Goal: Task Accomplishment & Management: Manage account settings

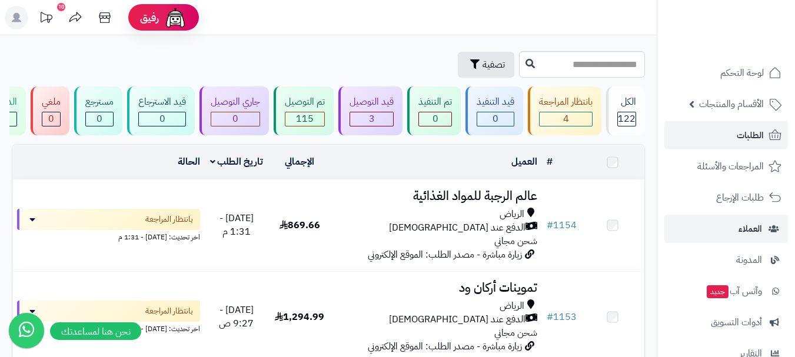
scroll to position [1589, 0]
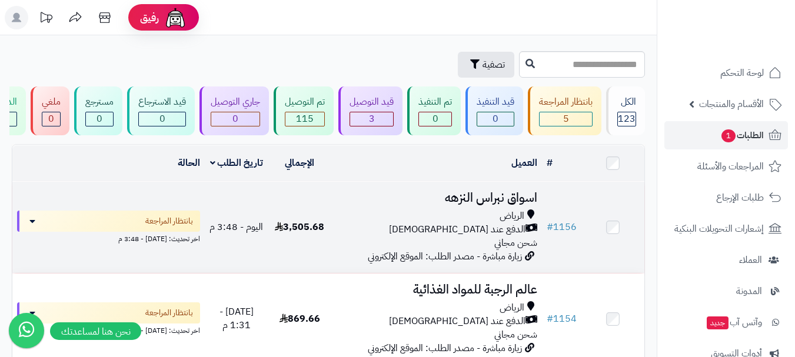
click at [396, 217] on div "الرياض" at bounding box center [436, 217] width 201 height 14
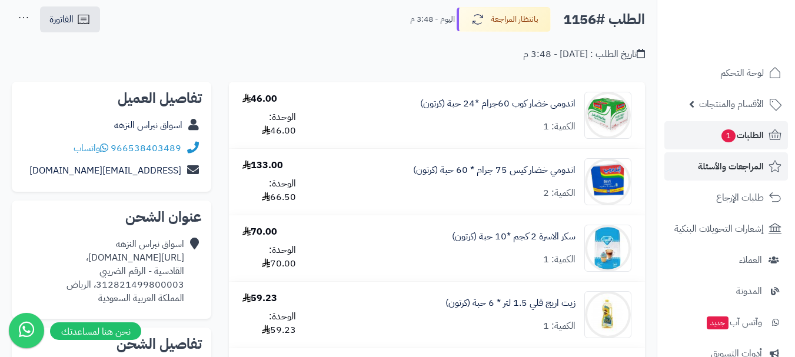
scroll to position [59, 0]
click at [712, 138] on link "الطلبات 1" at bounding box center [726, 135] width 124 height 28
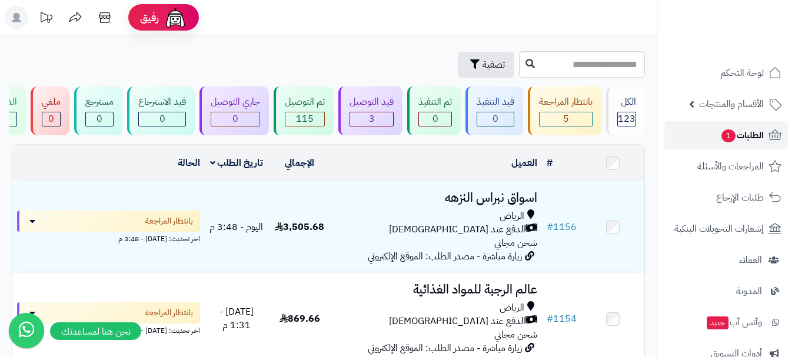
click at [734, 127] on link "الطلبات 1" at bounding box center [726, 135] width 124 height 28
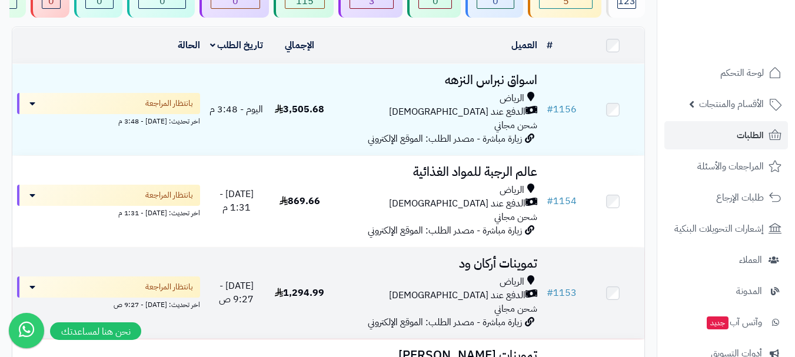
scroll to position [177, 0]
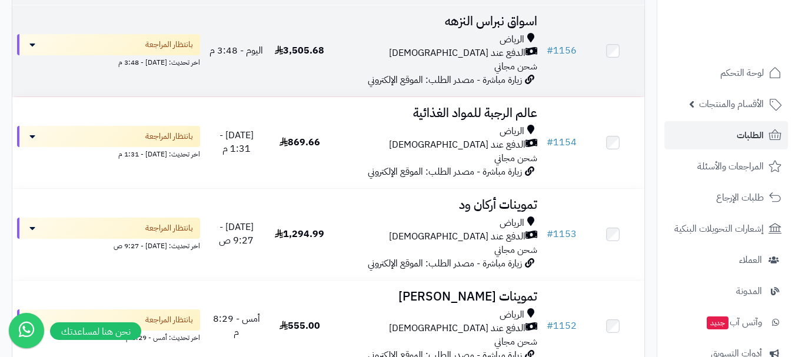
click at [326, 71] on td "3,505.68" at bounding box center [299, 50] width 63 height 91
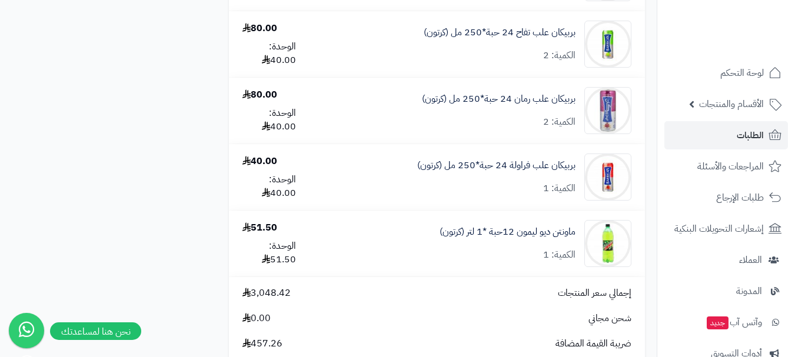
scroll to position [2119, 0]
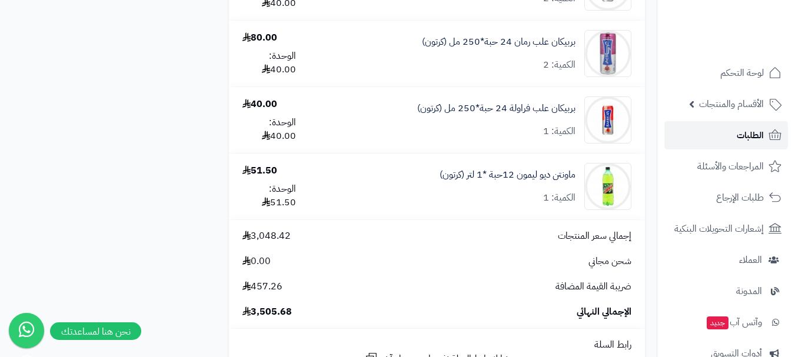
click at [743, 138] on span "الطلبات" at bounding box center [750, 135] width 27 height 16
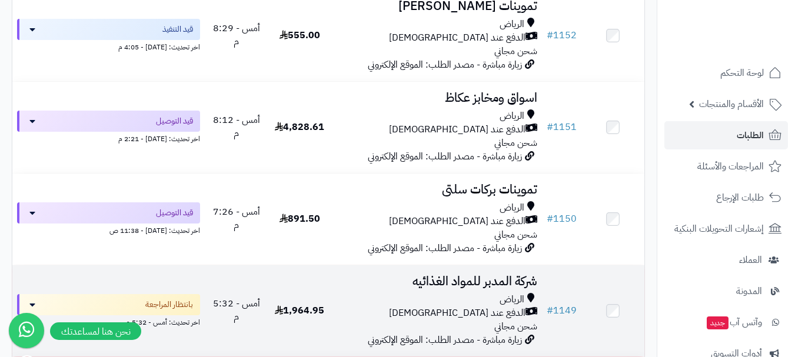
scroll to position [471, 0]
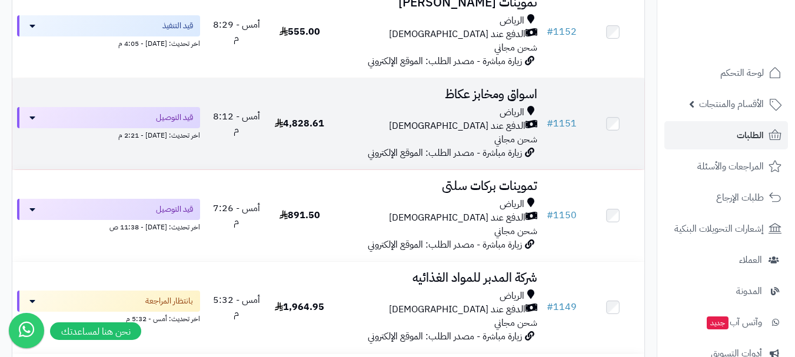
click at [389, 133] on div "الدفع عند [DEMOGRAPHIC_DATA]" at bounding box center [436, 126] width 201 height 14
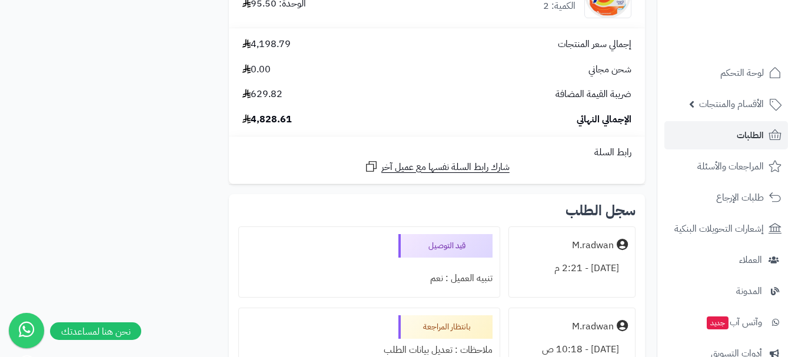
scroll to position [2237, 0]
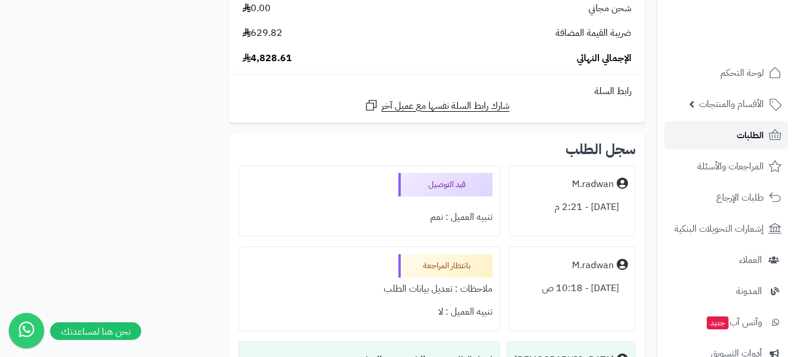
click at [755, 133] on span "الطلبات" at bounding box center [750, 135] width 27 height 16
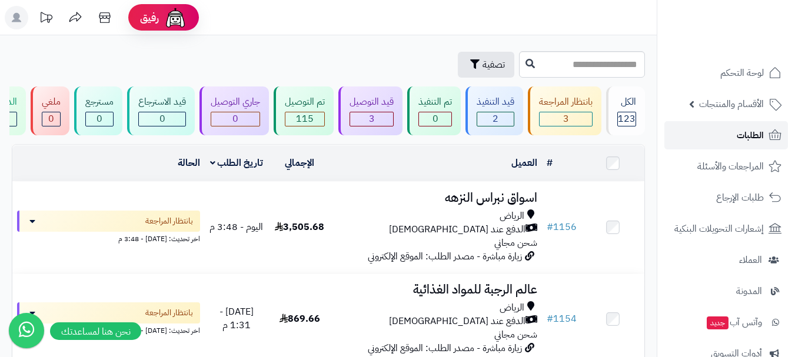
click at [720, 140] on link "الطلبات" at bounding box center [726, 135] width 124 height 28
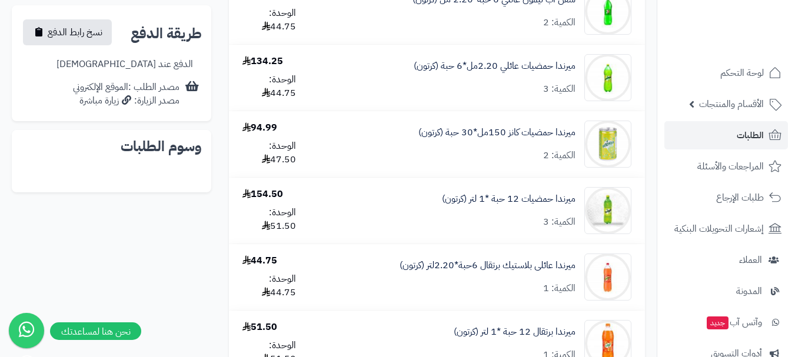
scroll to position [472, 0]
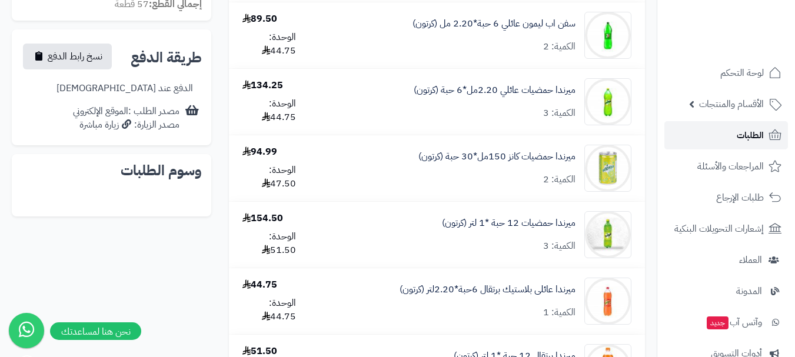
click at [736, 135] on link "الطلبات" at bounding box center [726, 135] width 124 height 28
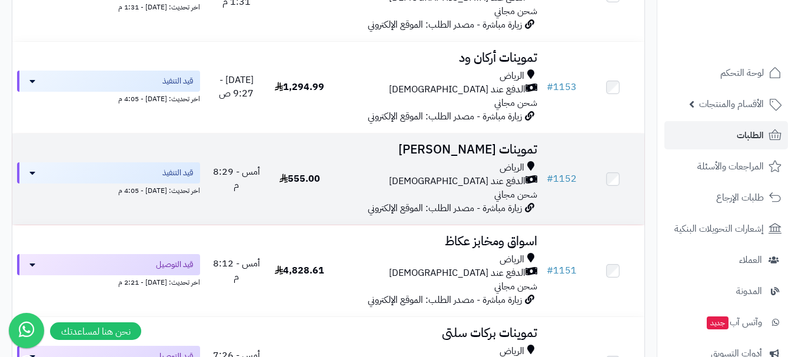
scroll to position [353, 0]
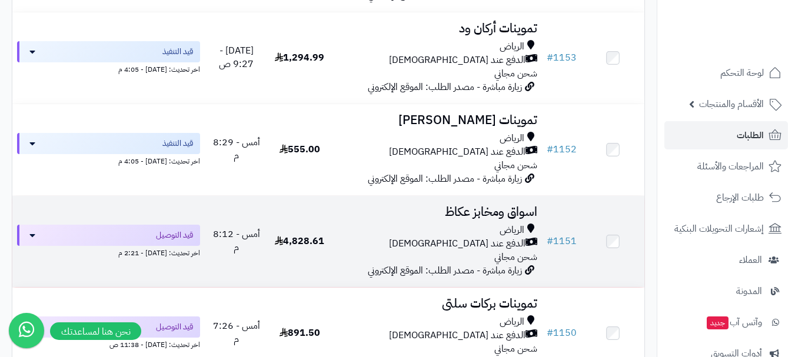
click at [378, 248] on div "الدفع عند [DEMOGRAPHIC_DATA]" at bounding box center [436, 244] width 201 height 14
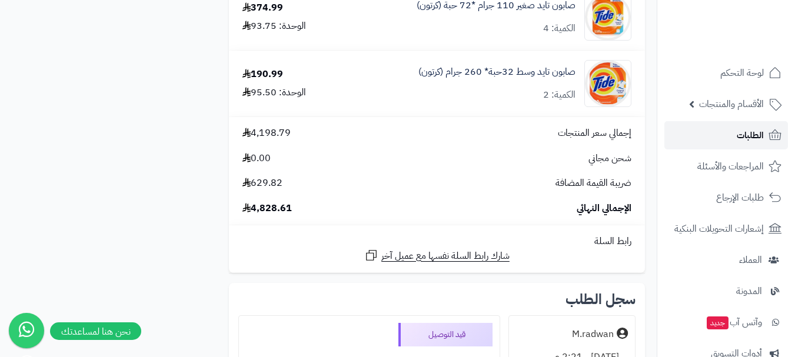
click at [743, 138] on span "الطلبات" at bounding box center [750, 135] width 27 height 16
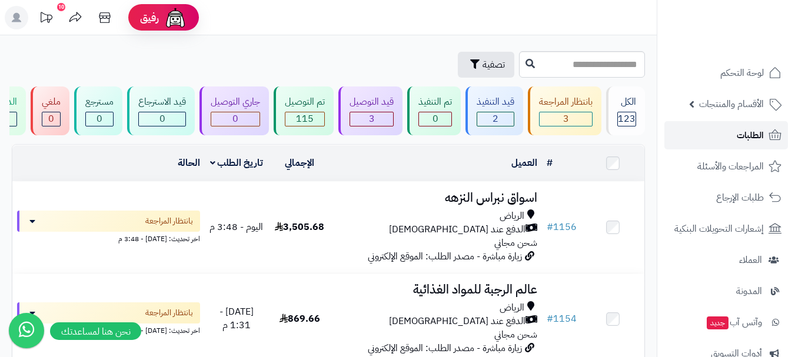
click at [720, 130] on link "الطلبات" at bounding box center [726, 135] width 124 height 28
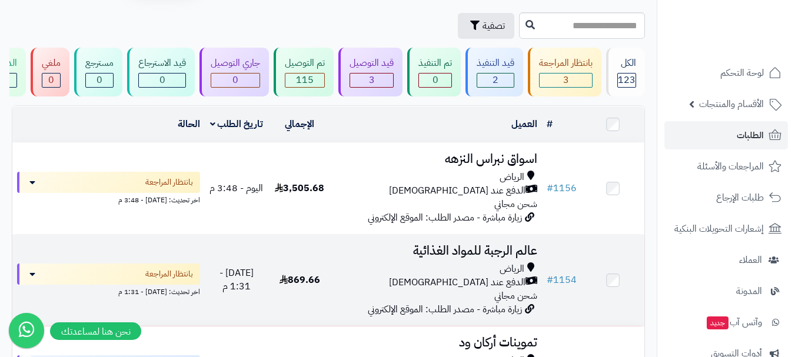
scroll to position [59, 0]
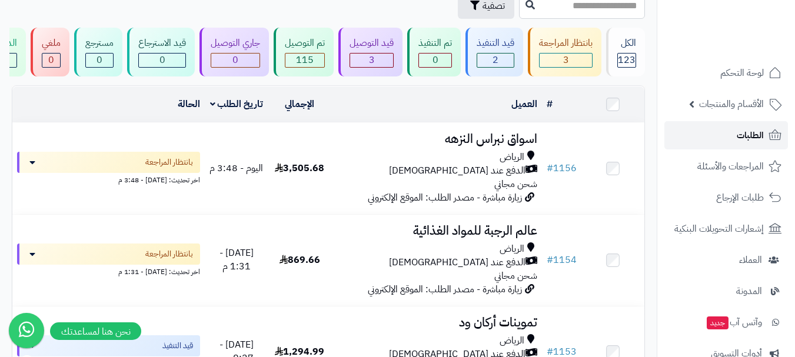
click at [720, 139] on link "الطلبات" at bounding box center [726, 135] width 124 height 28
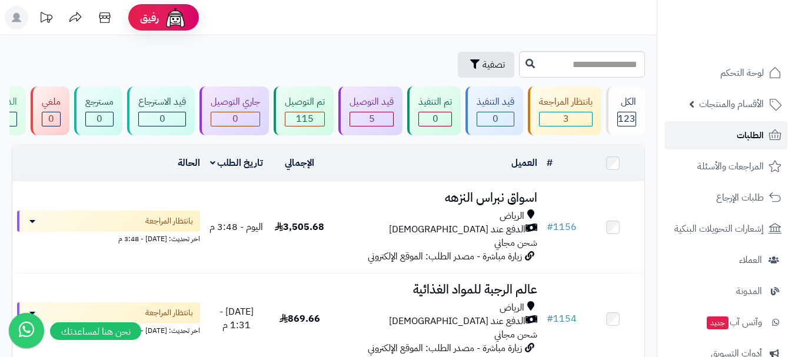
click at [740, 138] on span "الطلبات" at bounding box center [750, 135] width 27 height 16
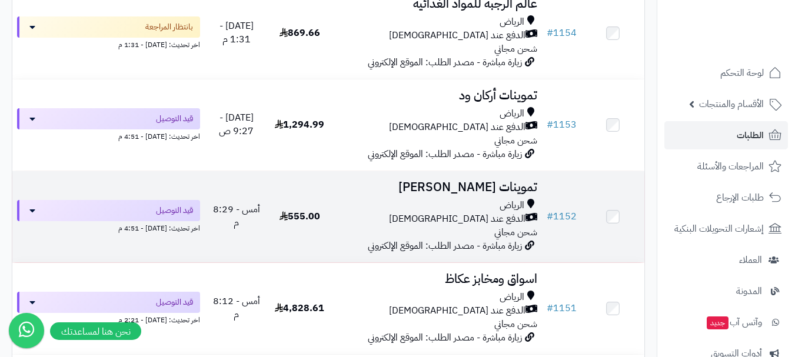
scroll to position [235, 0]
